Goal: Find specific page/section: Find specific page/section

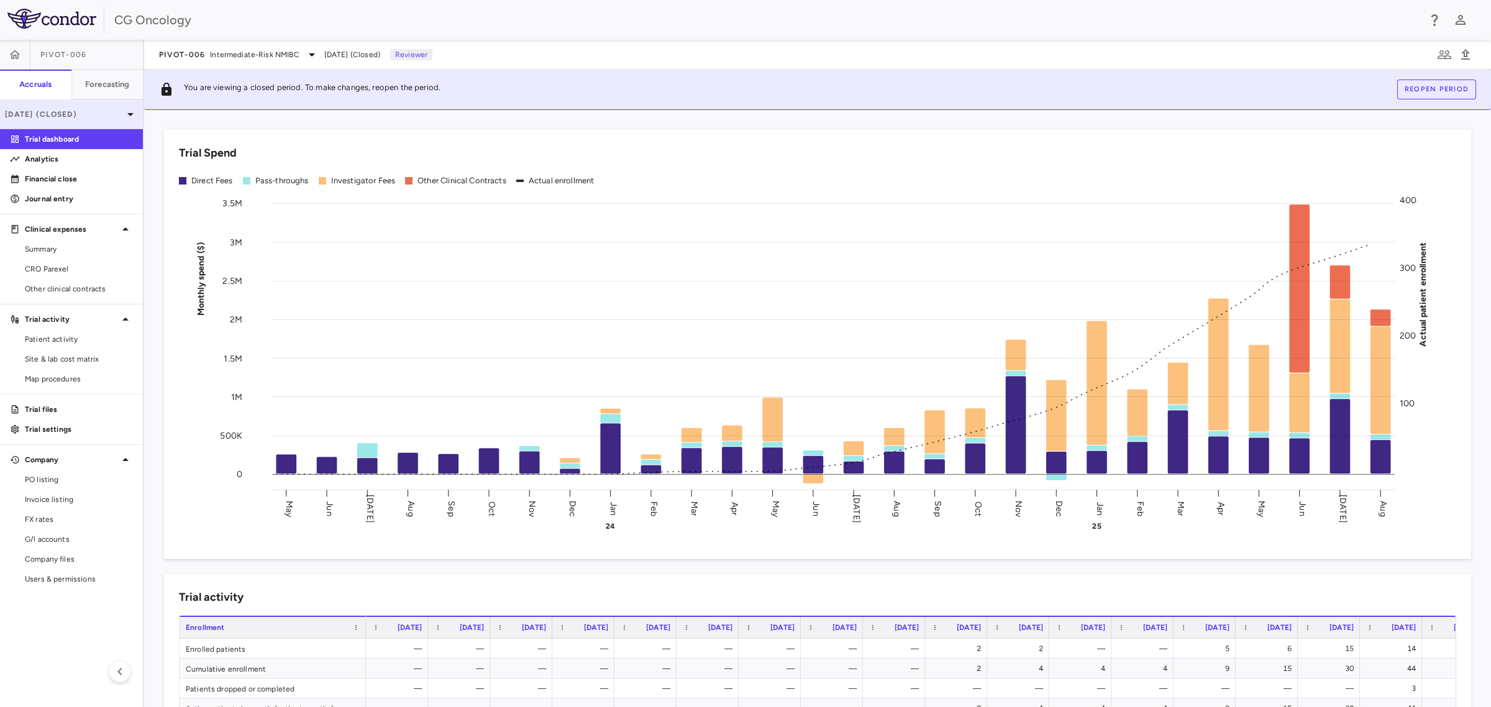
click at [112, 109] on p "[DATE] (Closed)" at bounding box center [64, 114] width 118 height 11
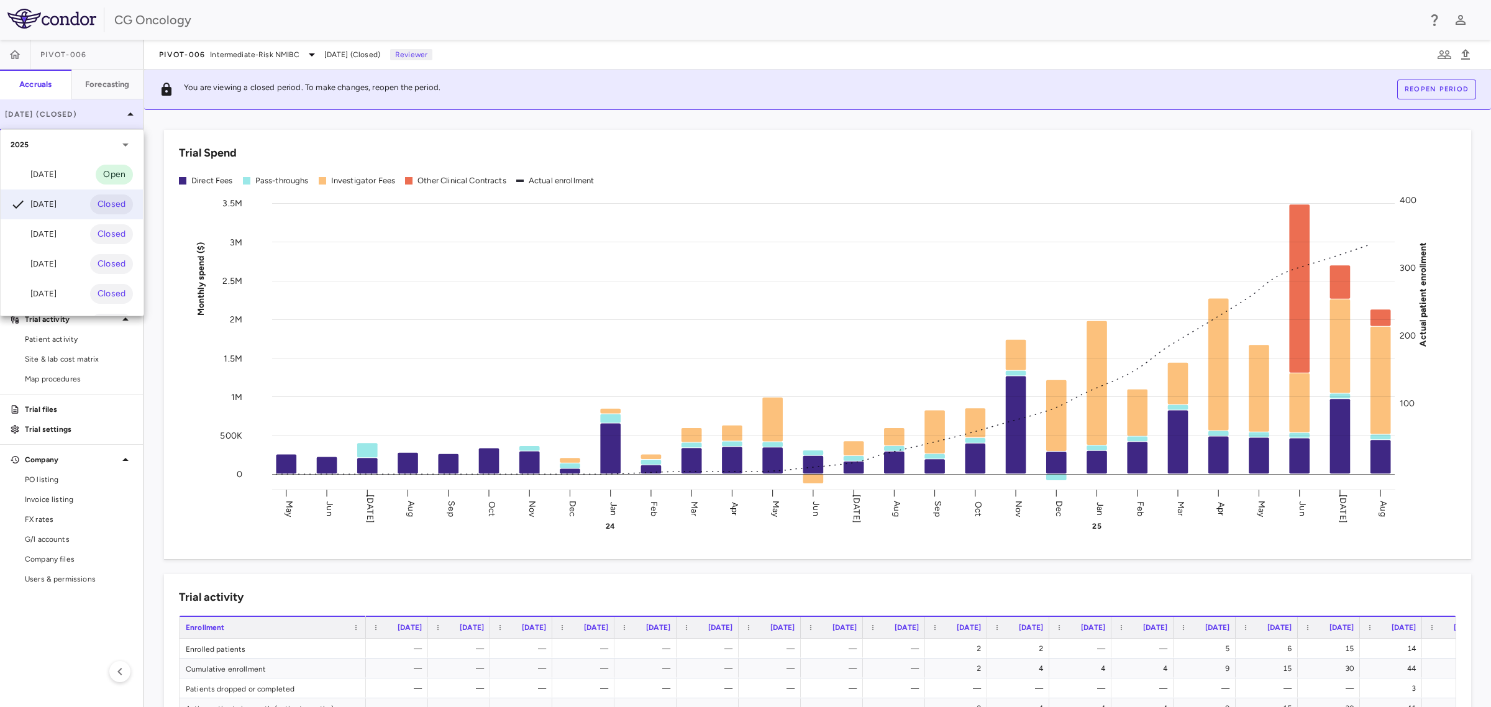
click at [112, 109] on div at bounding box center [745, 353] width 1491 height 707
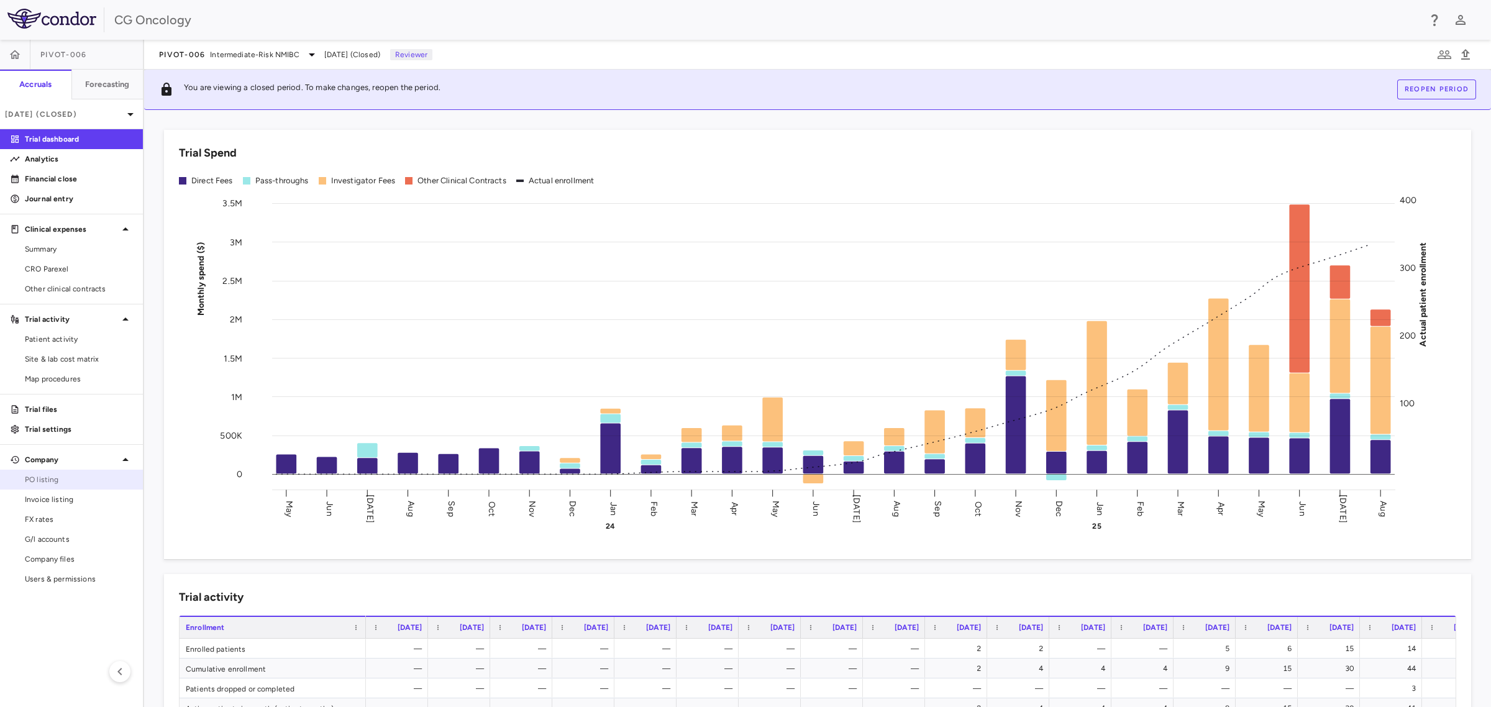
click at [45, 475] on span "PO listing" at bounding box center [79, 479] width 108 height 11
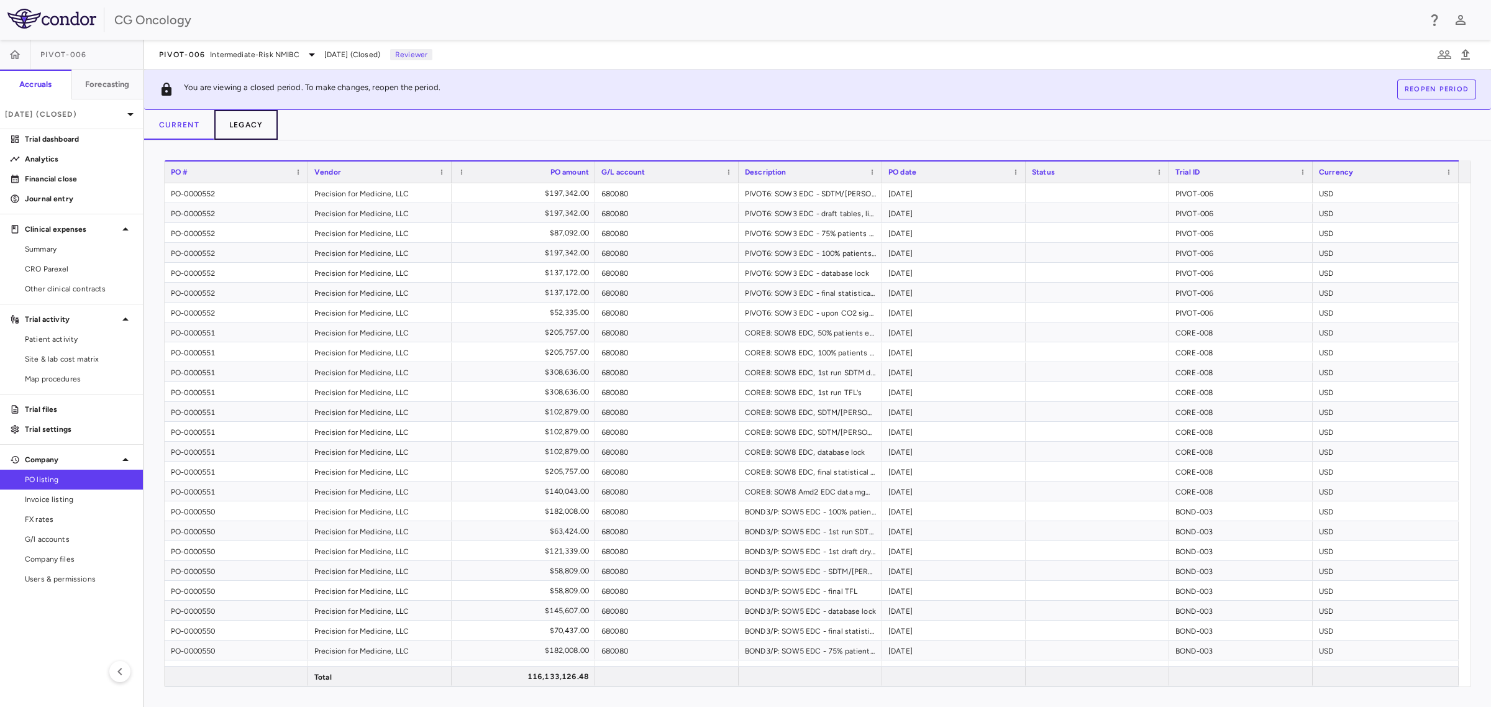
click at [246, 121] on button "Legacy" at bounding box center [246, 125] width 64 height 30
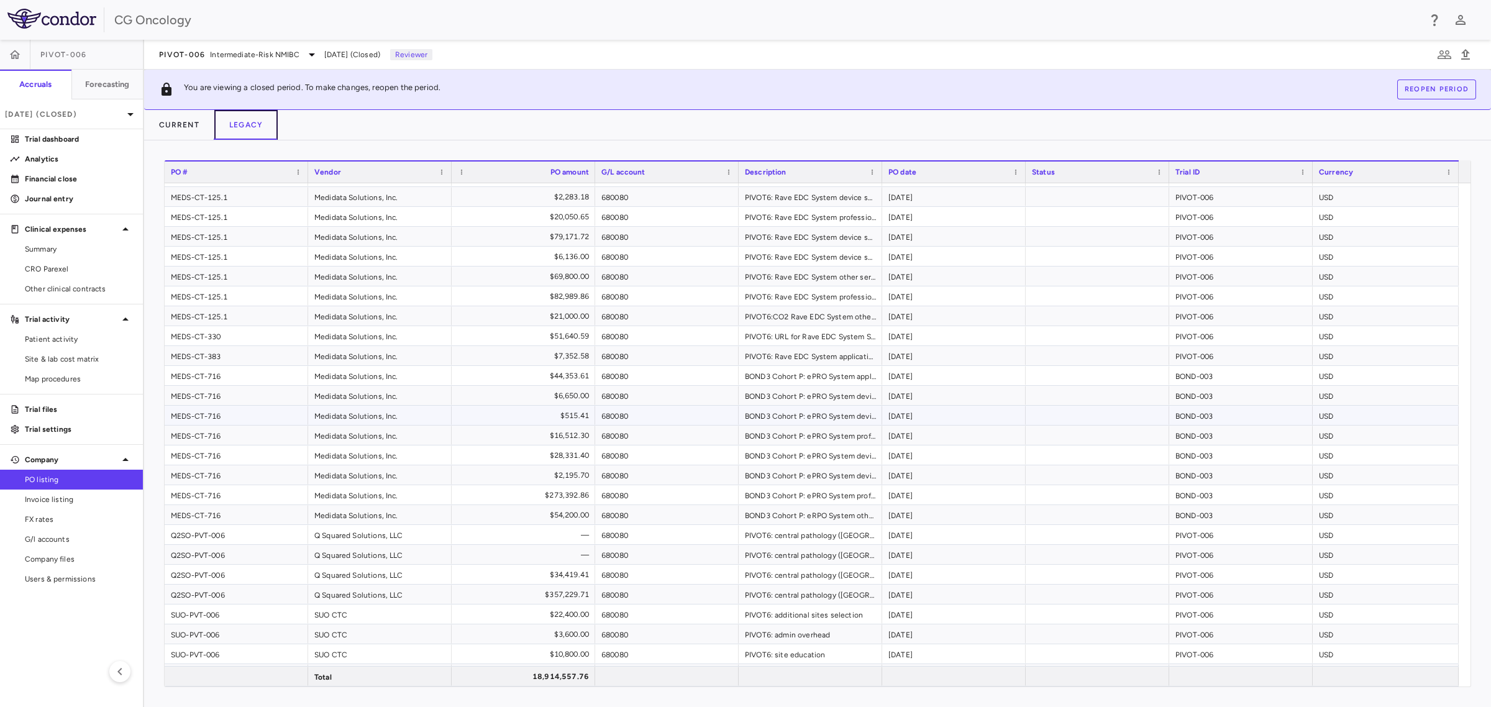
scroll to position [2698, 0]
